Goal: Check status: Check status

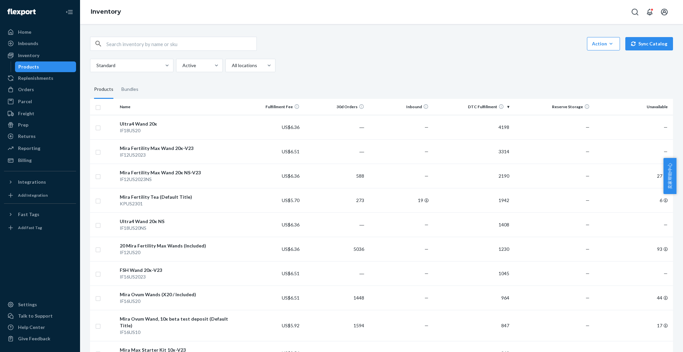
scroll to position [400, 0]
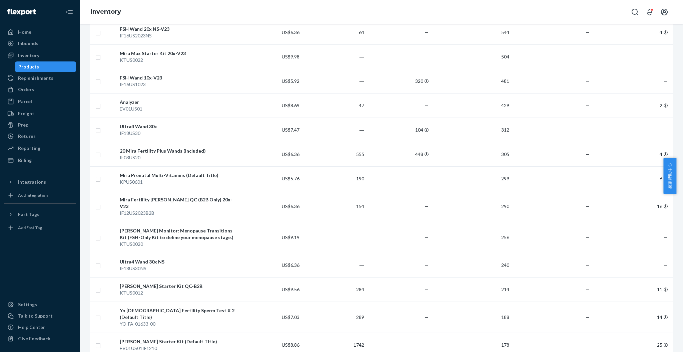
click at [50, 94] on div "Orders" at bounding box center [40, 89] width 71 height 9
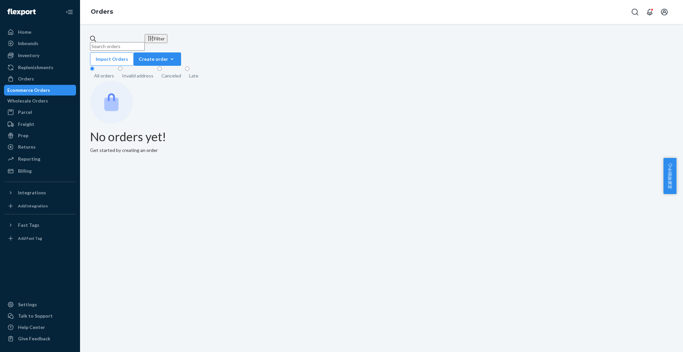
click at [145, 42] on input "text" at bounding box center [117, 46] width 55 height 9
paste input "134242571"
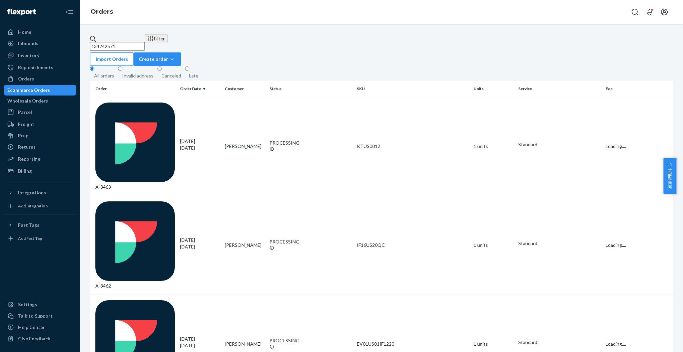
type input "134242571"
click at [165, 42] on div "Filter" at bounding box center [155, 38] width 17 height 7
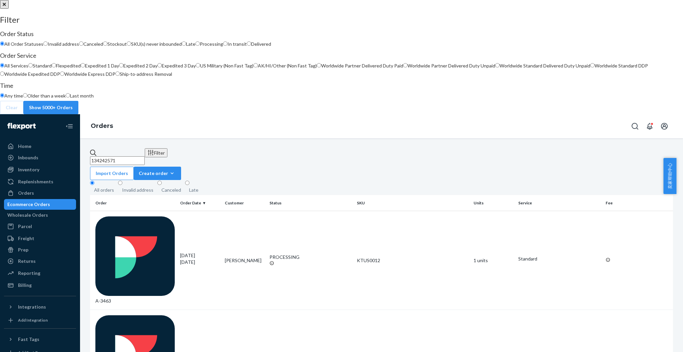
click at [281, 0] on div at bounding box center [341, 0] width 683 height 0
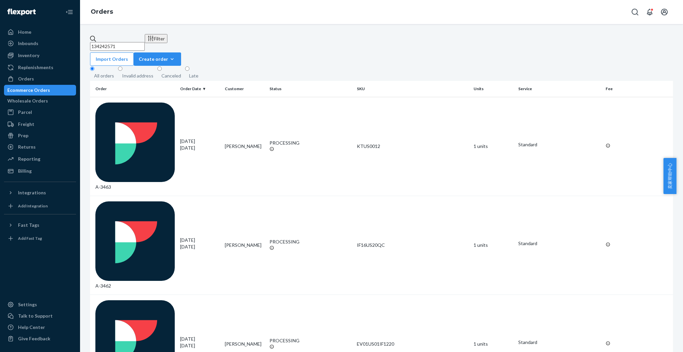
click at [165, 42] on div "Filter" at bounding box center [155, 38] width 17 height 7
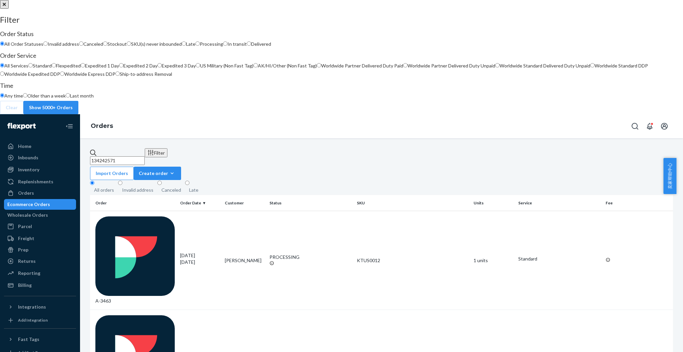
click at [161, 0] on div at bounding box center [341, 0] width 683 height 0
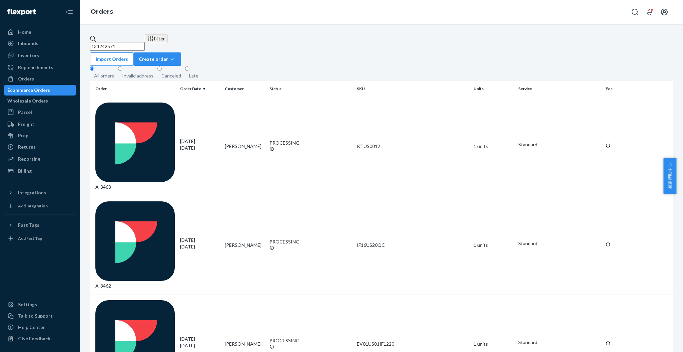
click at [145, 42] on input "134242571" at bounding box center [117, 46] width 55 height 9
click at [139, 72] on div "Invalid address" at bounding box center [137, 75] width 31 height 7
click at [122, 66] on input "Invalid address" at bounding box center [120, 68] width 4 height 4
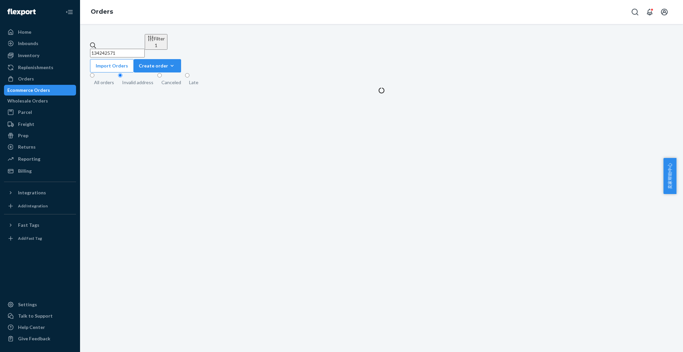
click at [107, 79] on div "All orders" at bounding box center [104, 82] width 20 height 7
click at [94, 73] on input "All orders" at bounding box center [92, 75] width 4 height 4
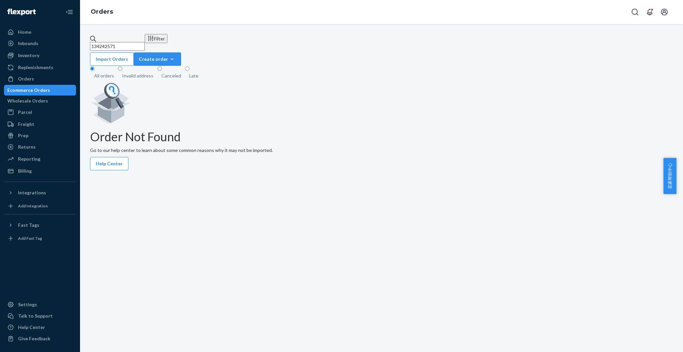
click at [129, 42] on input "134242571" at bounding box center [117, 46] width 55 height 9
click at [135, 42] on input "134242571" at bounding box center [117, 46] width 55 height 9
drag, startPoint x: 129, startPoint y: 40, endPoint x: 45, endPoint y: 41, distance: 84.1
click at [45, 41] on div "Home Inbounds Shipping Plans Problems Inventory Products Replenishments Orders …" at bounding box center [341, 176] width 683 height 352
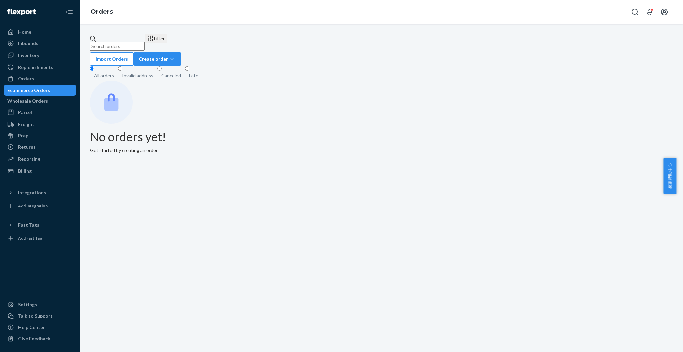
paste input "134242571"
type input "134242571"
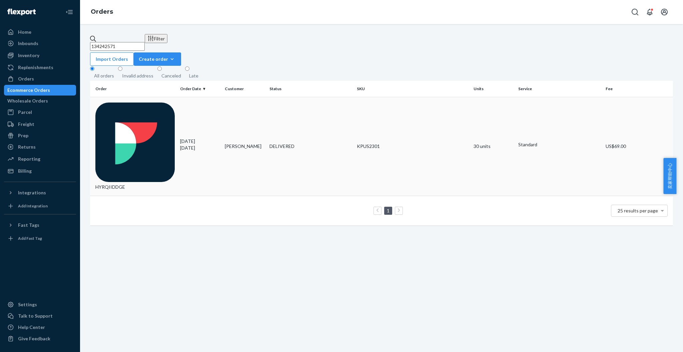
click at [127, 105] on div "HYRQIIDDGE" at bounding box center [134, 146] width 79 height 88
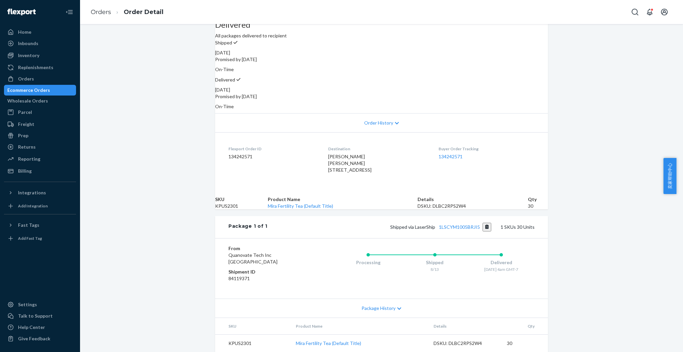
scroll to position [97, 0]
click at [484, 222] on button "Copy tracking number" at bounding box center [487, 226] width 9 height 9
click at [465, 224] on link "1LSCYM1005BRJI5" at bounding box center [459, 227] width 41 height 6
